Goal: Information Seeking & Learning: Stay updated

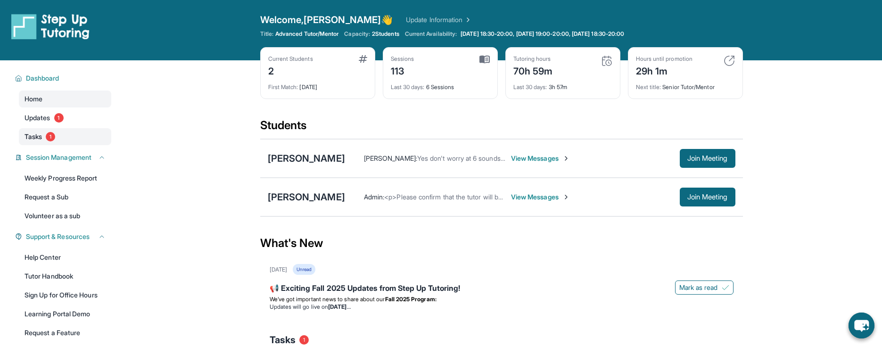
click at [37, 138] on span "Tasks" at bounding box center [33, 136] width 17 height 9
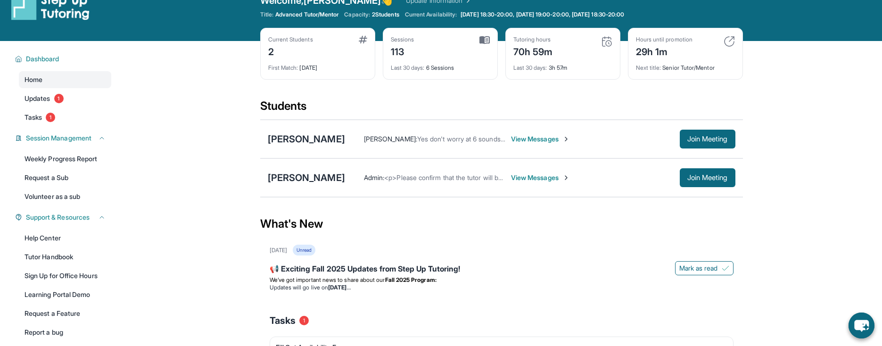
scroll to position [31, 0]
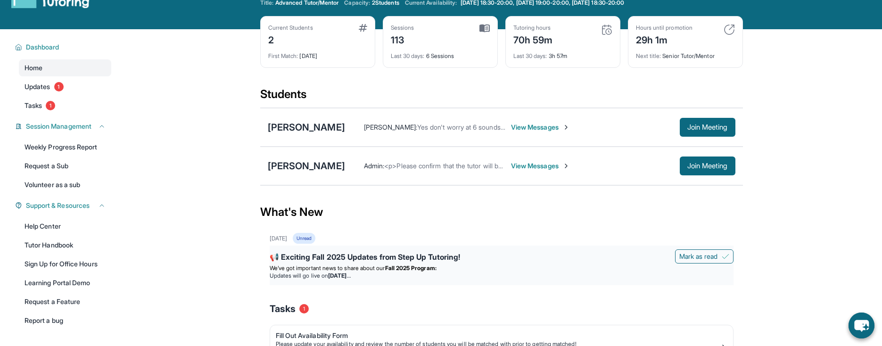
click at [425, 272] on li "Updates will go live on Wednesday, September 3" at bounding box center [502, 276] width 464 height 8
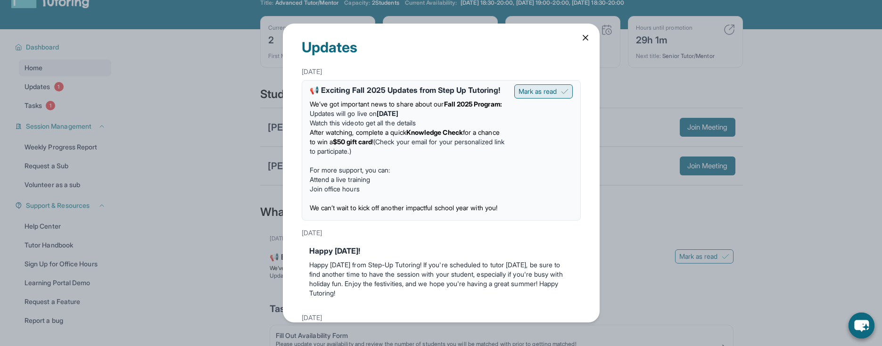
click at [521, 97] on button "Mark as read" at bounding box center [543, 91] width 58 height 14
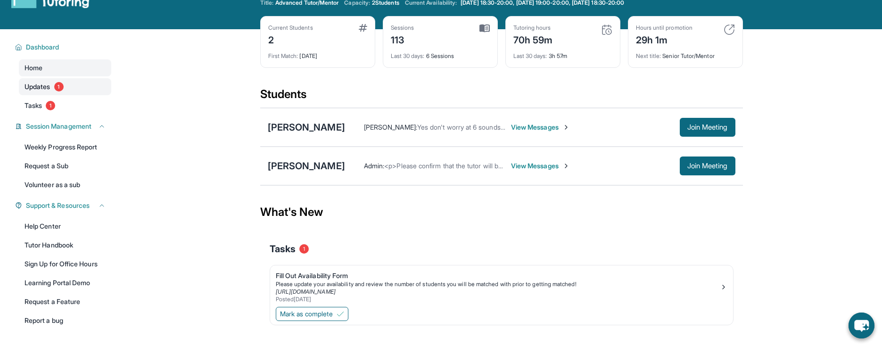
click at [32, 88] on span "Updates" at bounding box center [38, 86] width 26 height 9
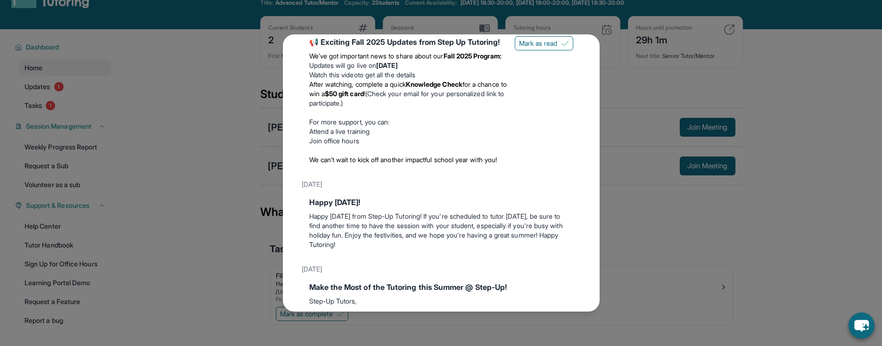
scroll to position [2, 0]
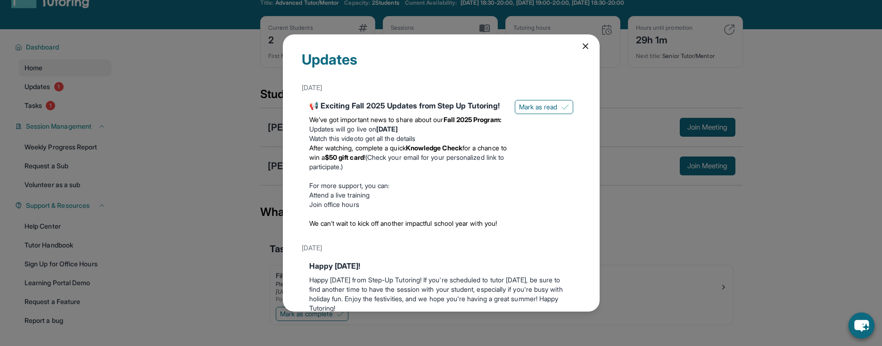
click at [583, 43] on div "Updates August 27th 📢 Exciting Fall 2025 Updates from Step Up Tutoring! We’ve g…" at bounding box center [441, 172] width 317 height 277
click at [581, 43] on icon at bounding box center [585, 45] width 9 height 9
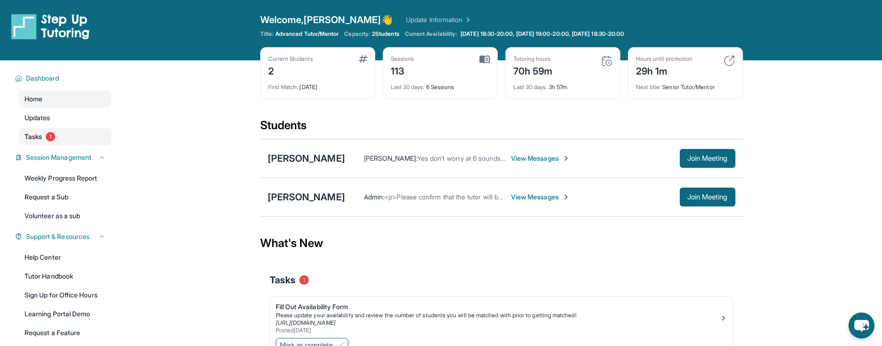
click at [51, 138] on span "1" at bounding box center [50, 136] width 9 height 9
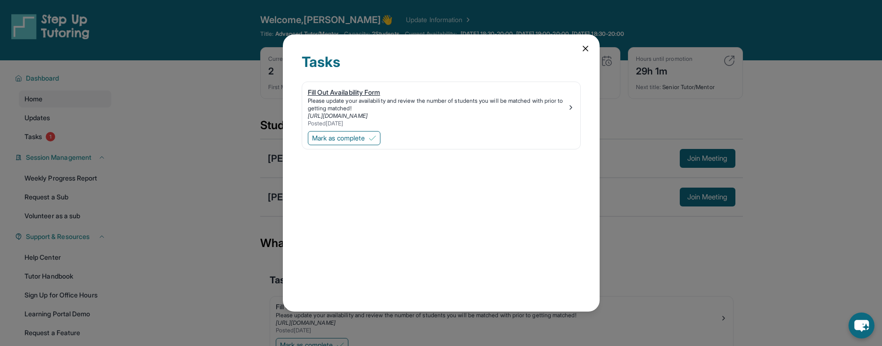
click at [564, 105] on div "Please update your availability and review the number of students you will be m…" at bounding box center [437, 104] width 259 height 15
click at [586, 50] on icon at bounding box center [585, 48] width 9 height 9
